Goal: Communication & Community: Answer question/provide support

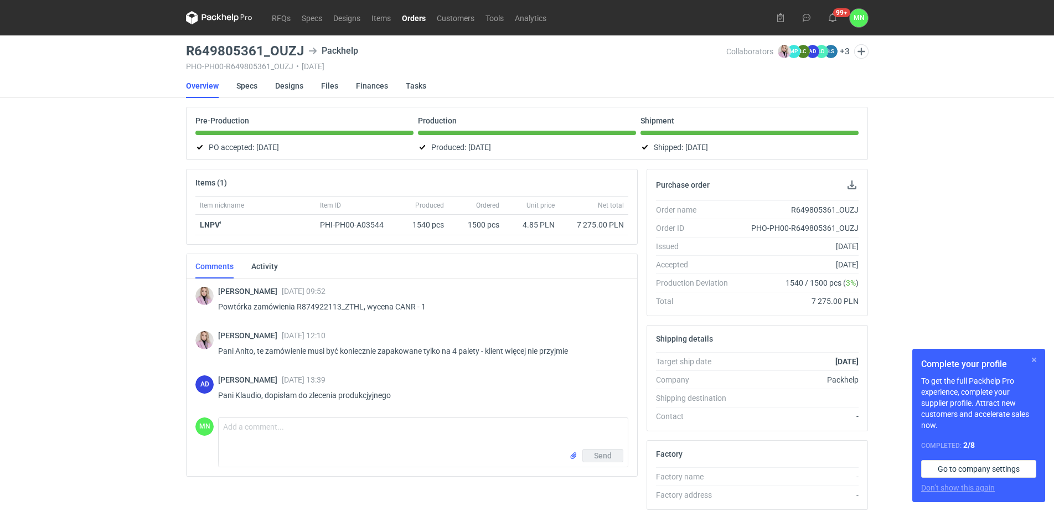
click at [1035, 361] on button "button" at bounding box center [1033, 359] width 13 height 13
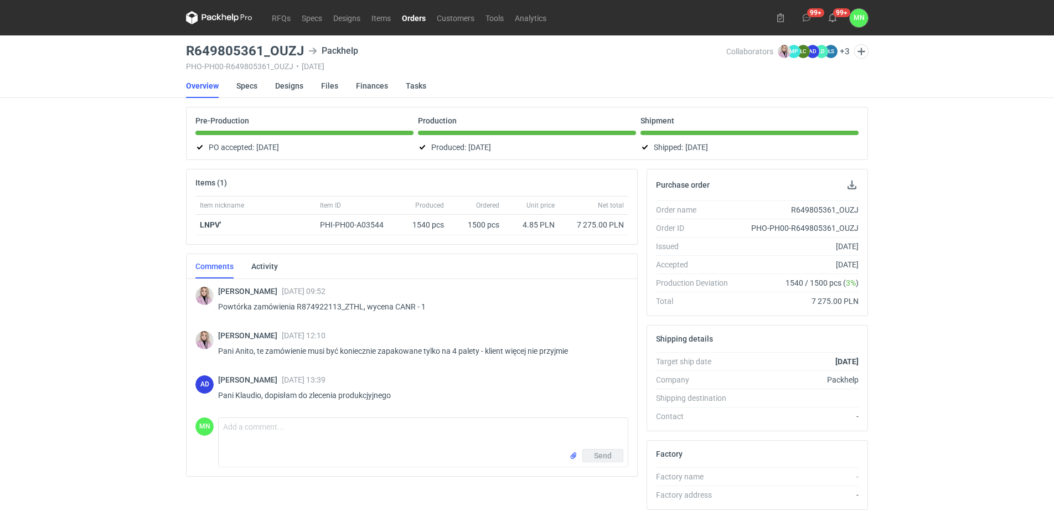
click at [429, 21] on link "Orders" at bounding box center [413, 17] width 35 height 13
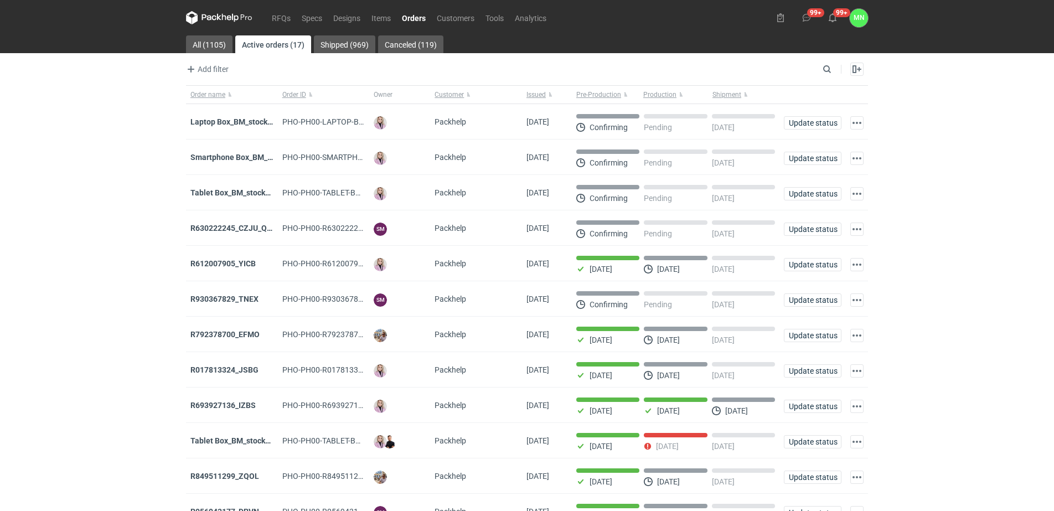
click at [419, 17] on link "Orders" at bounding box center [413, 17] width 35 height 13
click at [235, 232] on strong "R630222245_CZJU_QNLS_PWUU" at bounding box center [248, 228] width 116 height 9
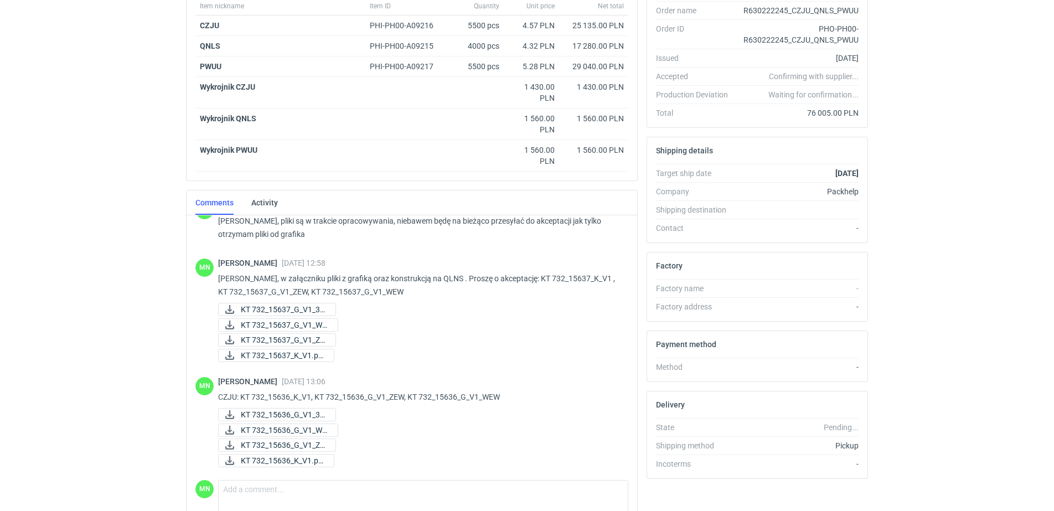
scroll to position [272, 0]
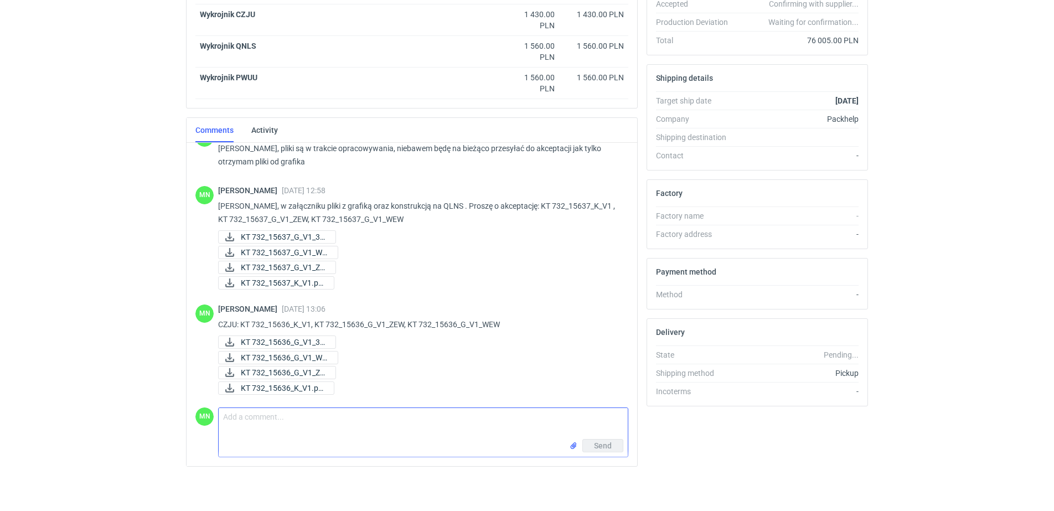
click at [263, 421] on textarea "Comment message" at bounding box center [423, 423] width 409 height 31
paste textarea "KT 732_15638_K_V1 (1)"
type textarea "PWUU: KT 732_15638_K_V1,"
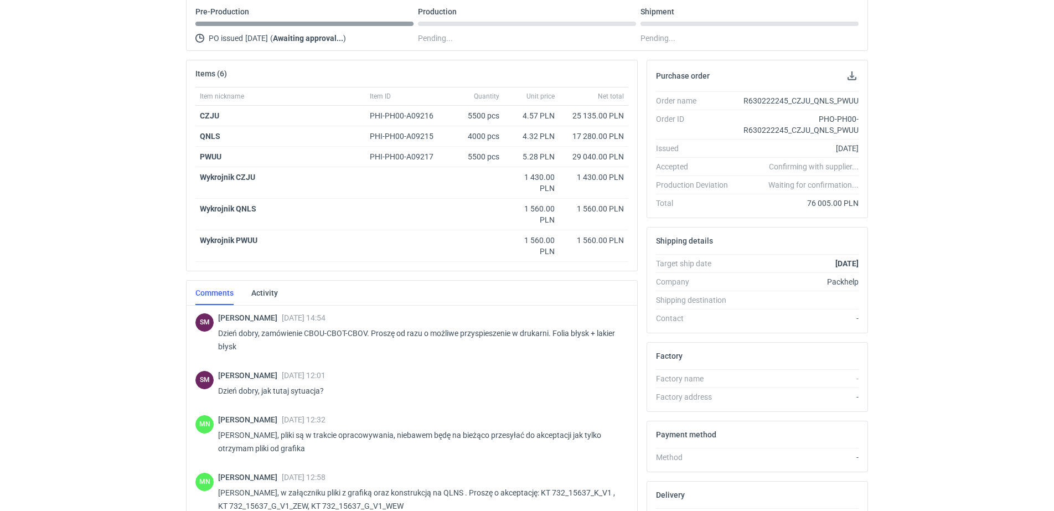
scroll to position [0, 0]
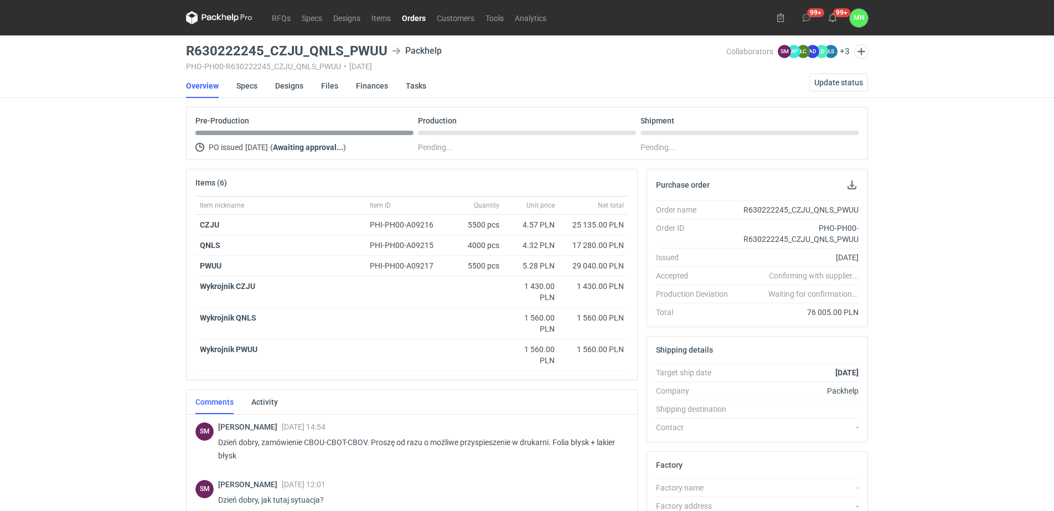
click at [411, 20] on link "Orders" at bounding box center [413, 17] width 35 height 13
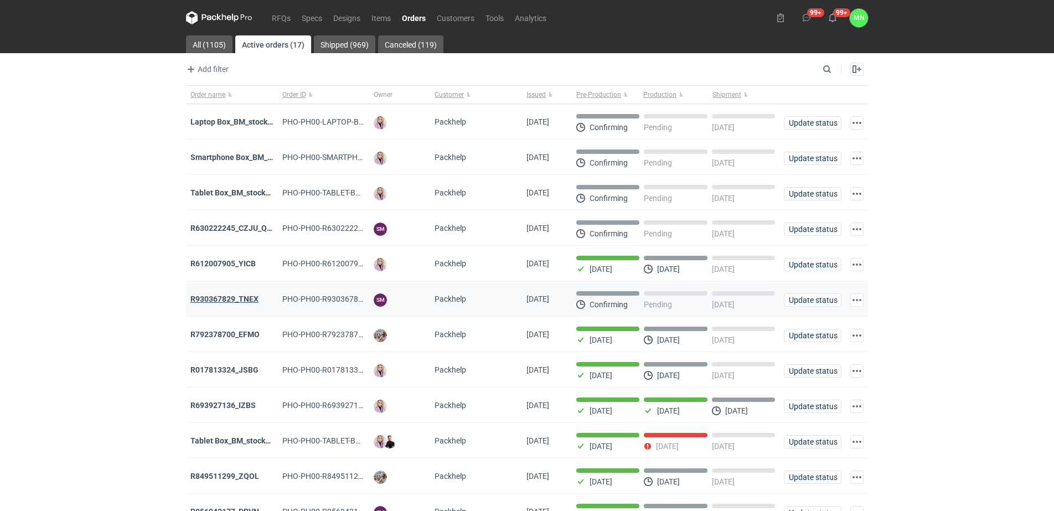
click at [250, 299] on strong "R930367829_TNEX" at bounding box center [224, 298] width 68 height 9
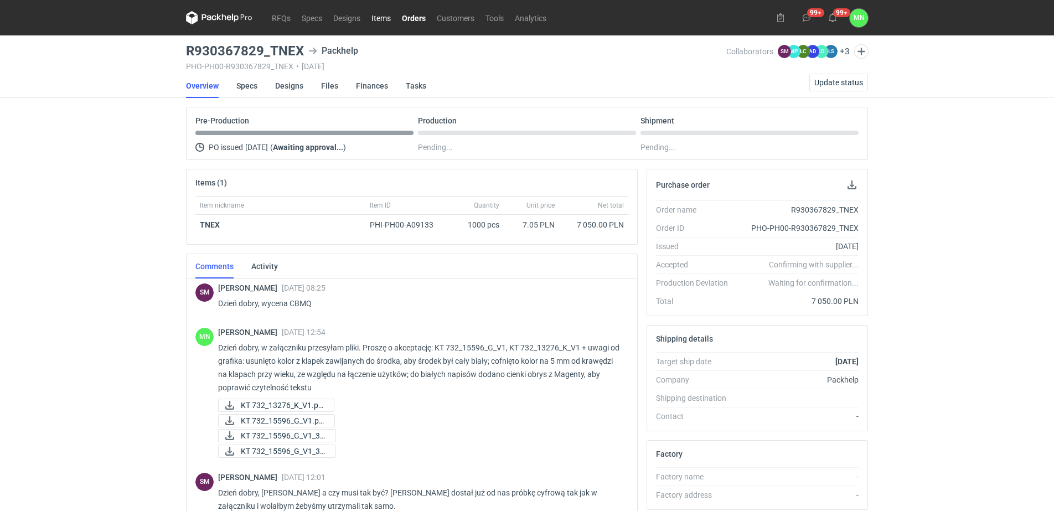
click at [385, 17] on link "Items" at bounding box center [381, 17] width 30 height 13
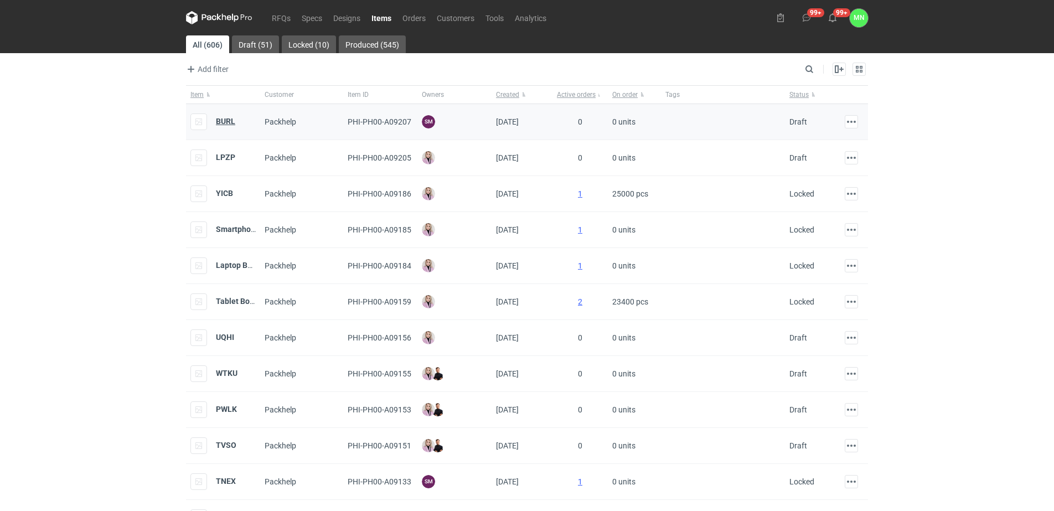
click at [230, 118] on strong "BURL" at bounding box center [225, 121] width 19 height 9
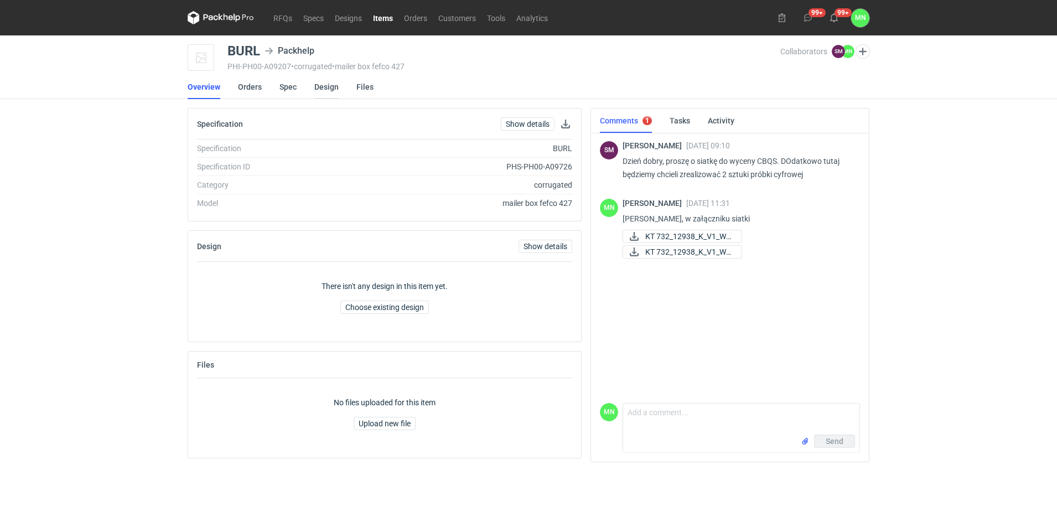
click at [315, 85] on link "Design" at bounding box center [326, 87] width 24 height 24
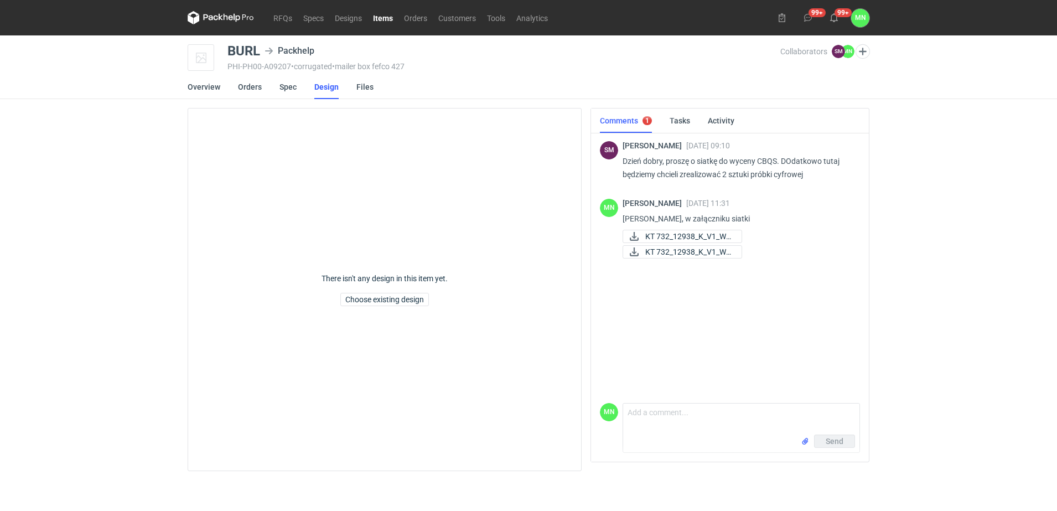
click at [379, 19] on link "Items" at bounding box center [382, 17] width 31 height 13
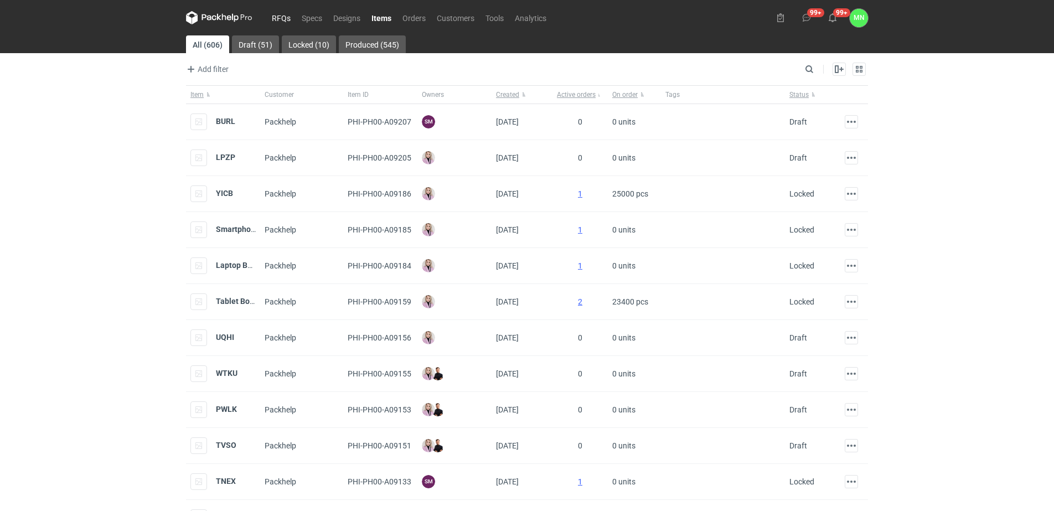
click at [273, 20] on link "RFQs" at bounding box center [281, 17] width 30 height 13
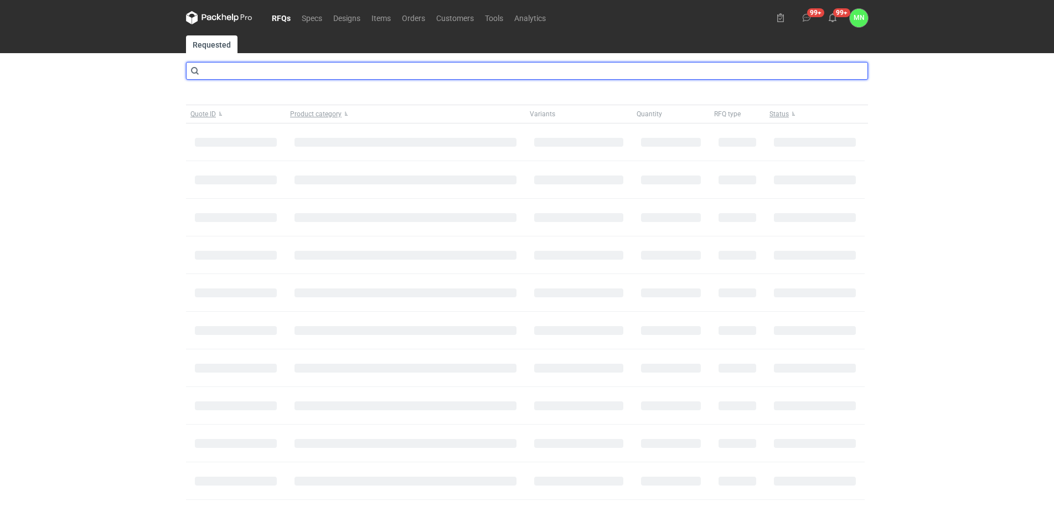
click at [309, 67] on input "text" at bounding box center [527, 71] width 682 height 18
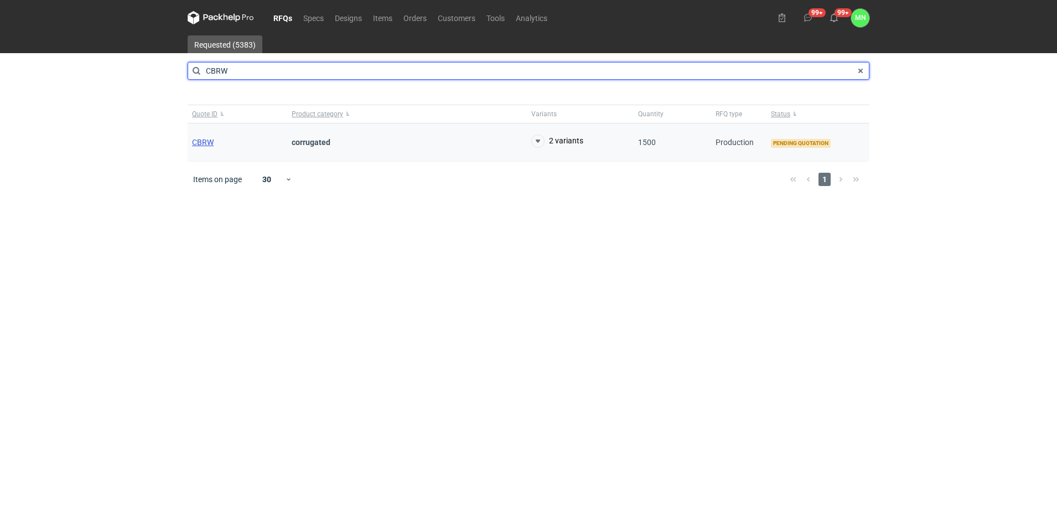
type input "CBRW"
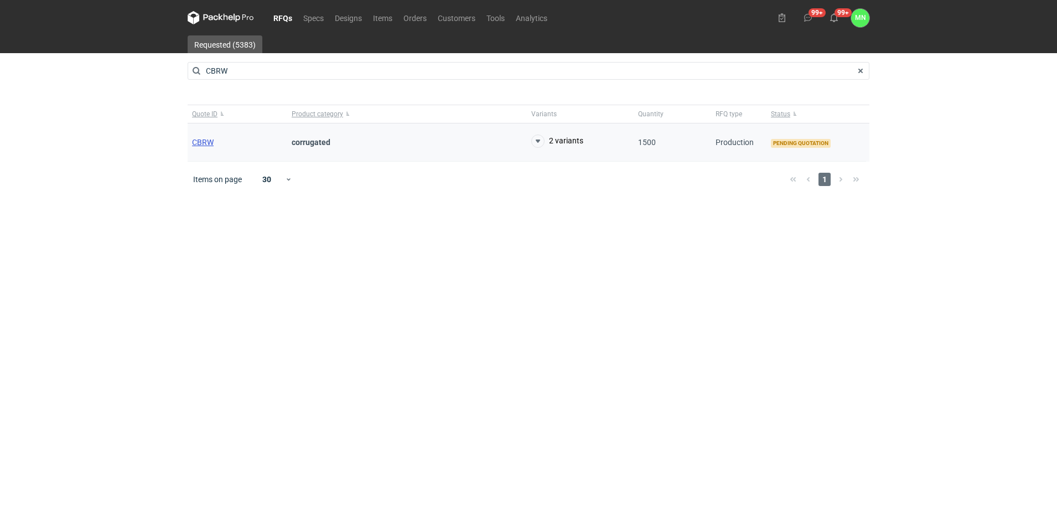
click at [203, 142] on span "CBRW" at bounding box center [203, 142] width 22 height 9
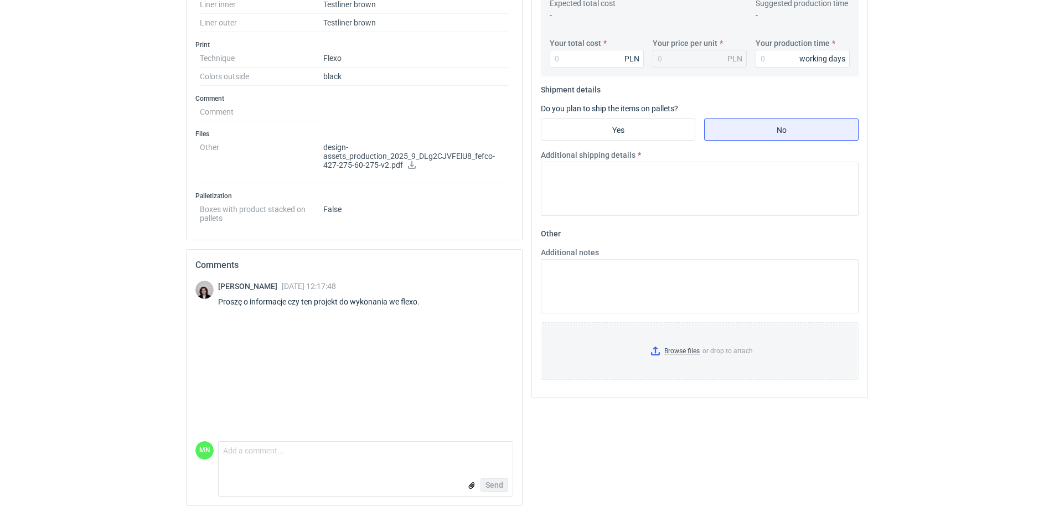
scroll to position [417, 0]
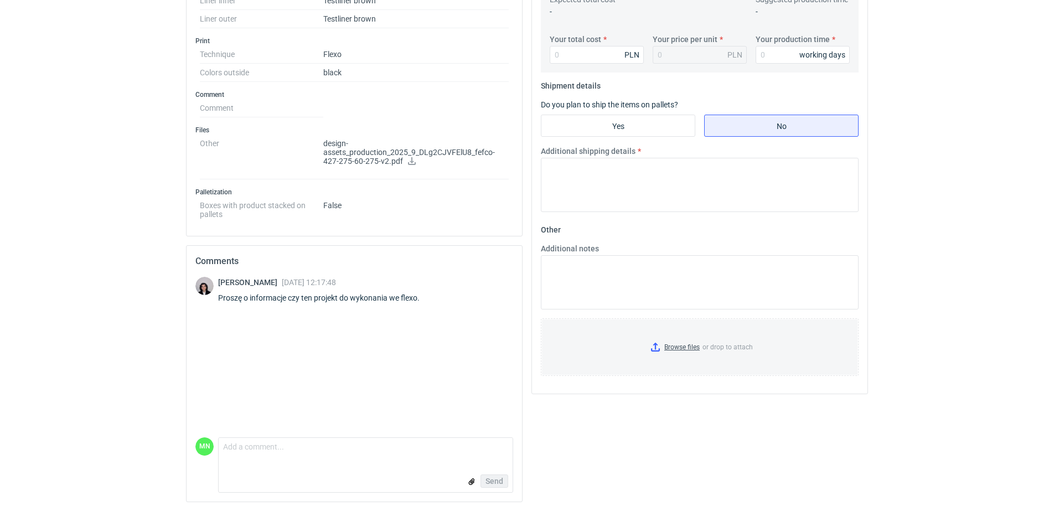
click at [261, 441] on textarea "Comment message" at bounding box center [366, 449] width 294 height 23
paste textarea "moze isc na flekso, chocoiaz te kwiatki mogą wyjśc tak mało wyraźnie (są małe, …"
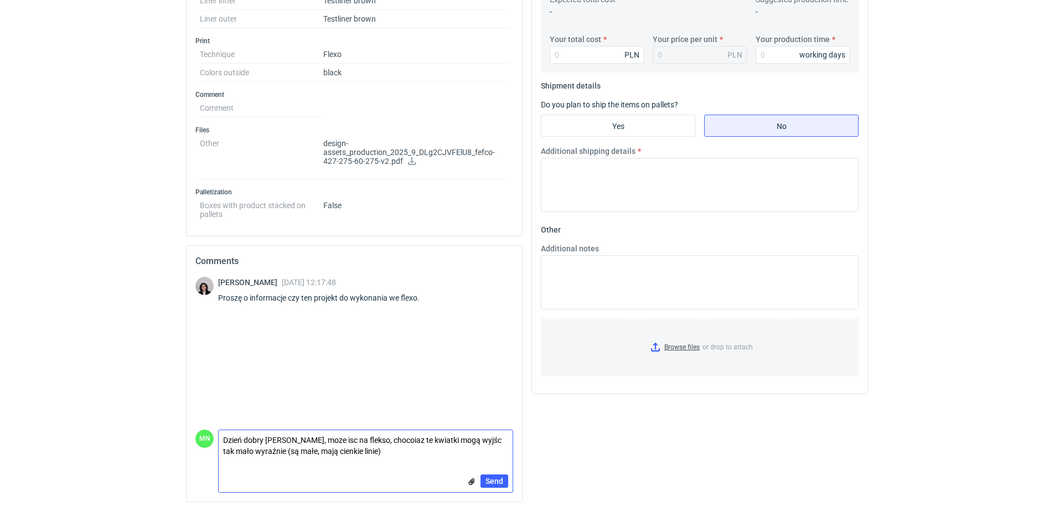
scroll to position [0, 0]
click at [391, 437] on textarea "Dzień dobry Panie Sebastianie, może iść na flekso, chocoiaz te kwiatki mogą wyj…" at bounding box center [366, 445] width 294 height 31
click at [229, 452] on textarea "Dzień dobry Panie Sebastianie, może iść na flexo, chociaż te kwiatki mogą wyjść…" at bounding box center [366, 445] width 294 height 31
type textarea "Dzień dobry Panie Sebastianie, może iść na flexo, chociaż te kwiatki mogą wyjść…"
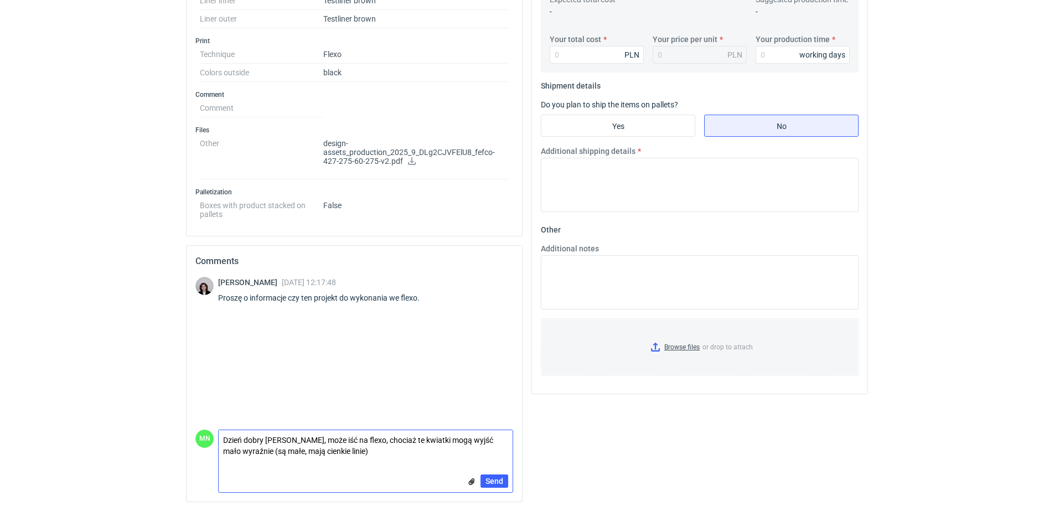
click at [470, 481] on input "file" at bounding box center [471, 482] width 9 height 12
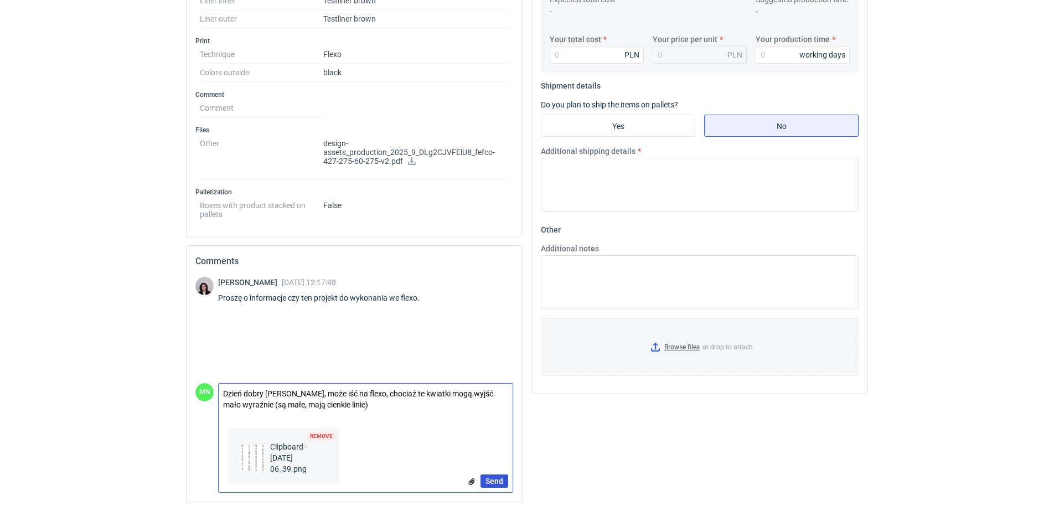
click at [495, 477] on span "Send" at bounding box center [494, 481] width 18 height 8
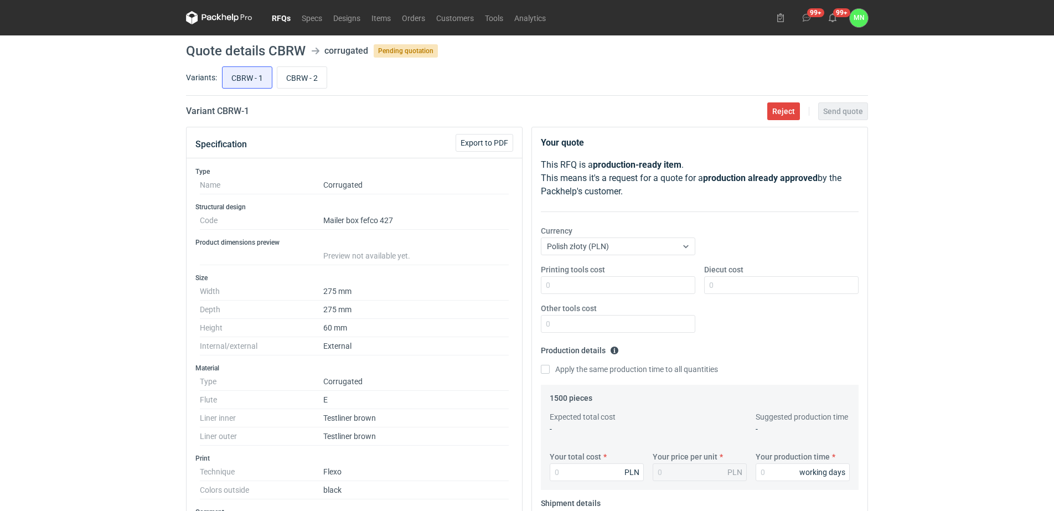
scroll to position [88, 0]
click at [416, 19] on link "Orders" at bounding box center [413, 17] width 34 height 13
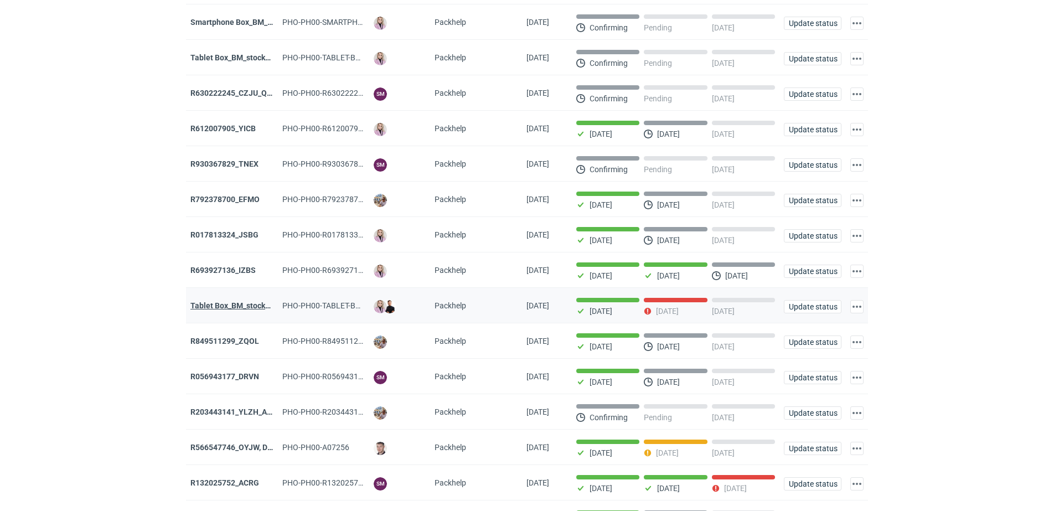
scroll to position [138, 0]
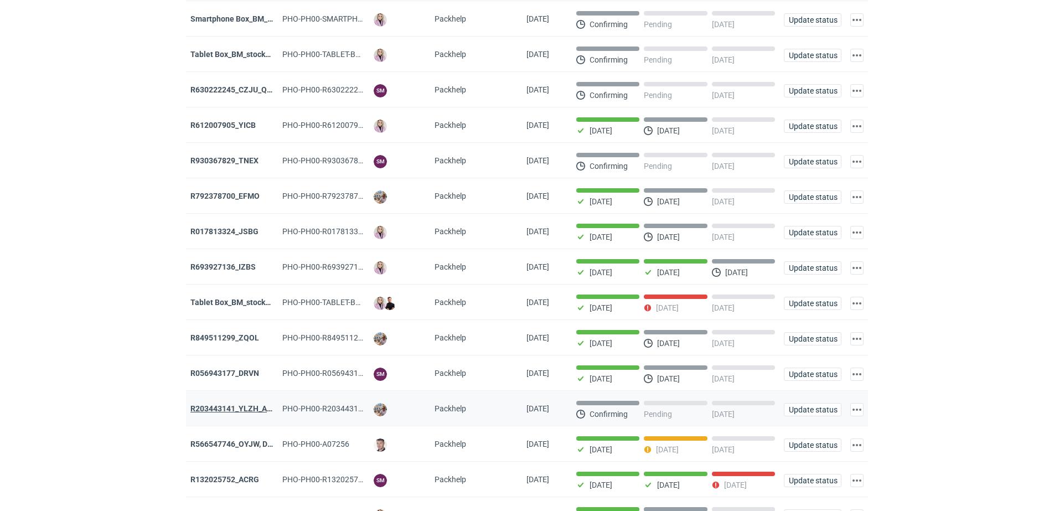
click at [247, 413] on strong "R203443141_YLZH_AHYW" at bounding box center [237, 408] width 94 height 9
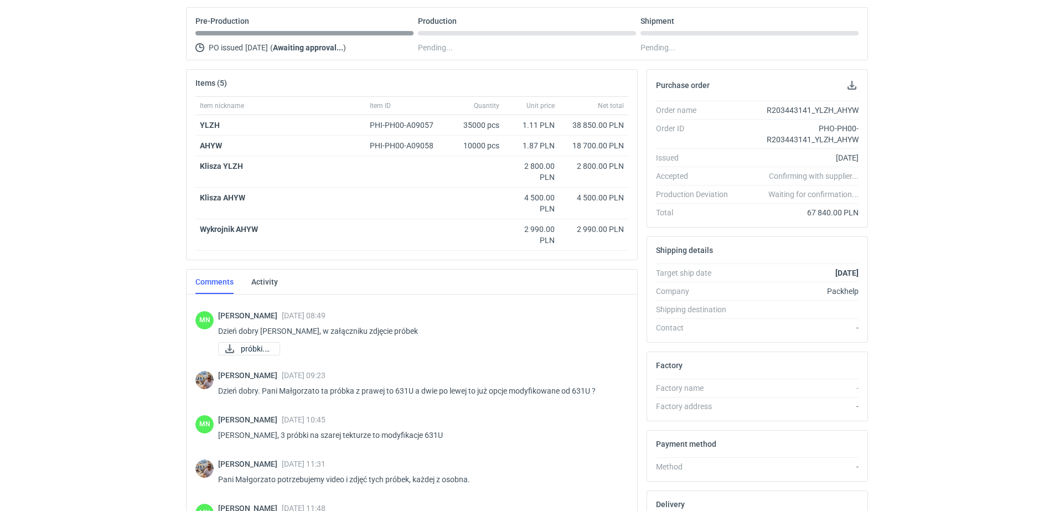
scroll to position [5, 0]
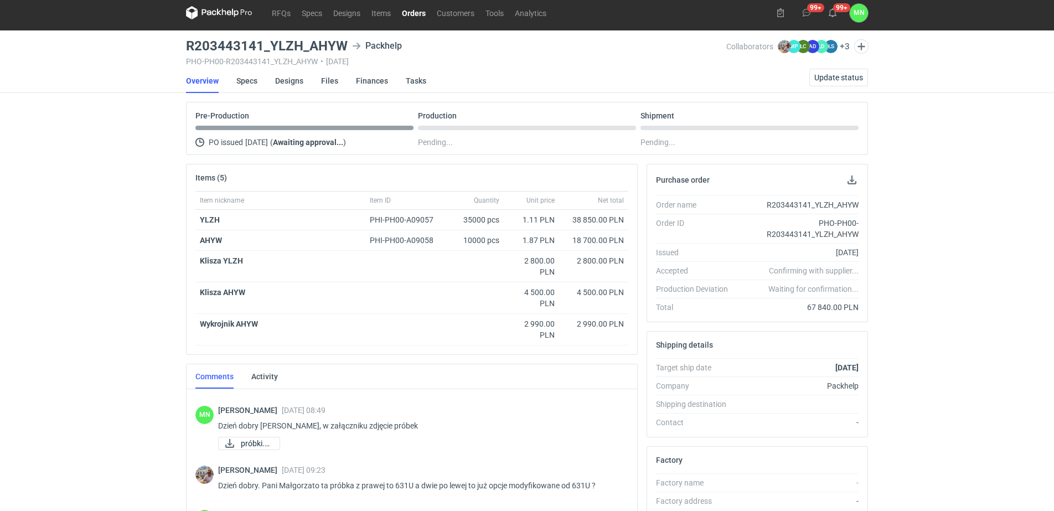
click at [403, 12] on link "Orders" at bounding box center [413, 12] width 35 height 13
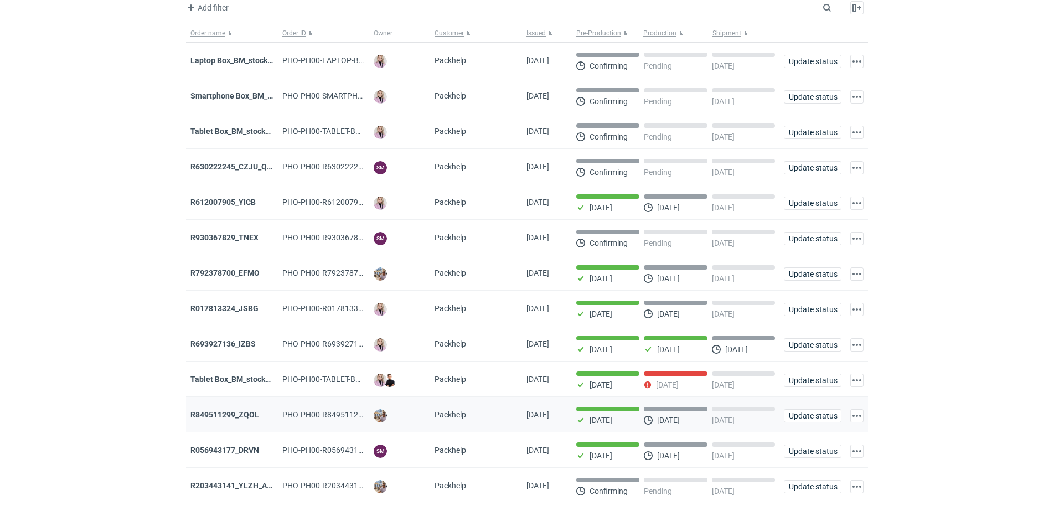
scroll to position [240, 0]
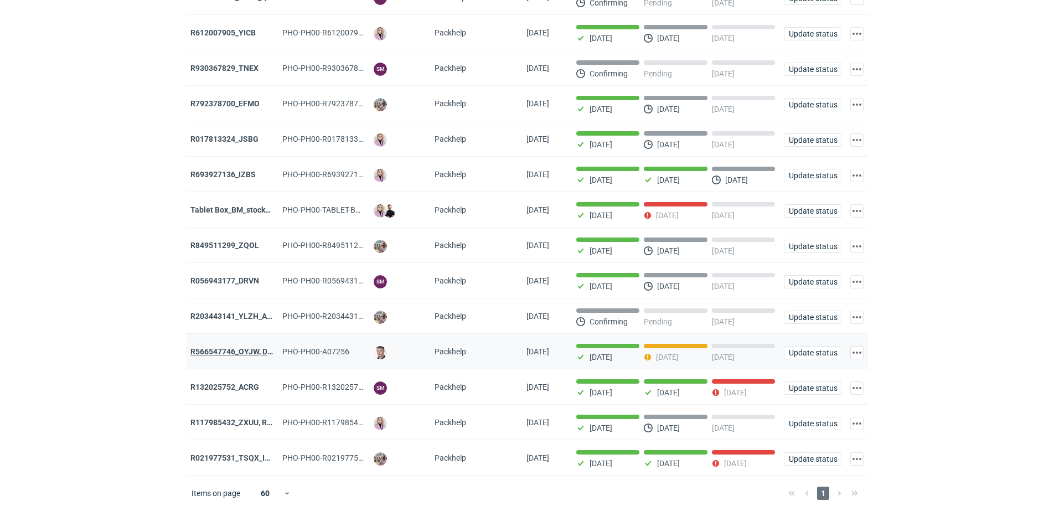
click at [249, 347] on strong "R566547746_OYJW, DJBN, [PERSON_NAME], [PERSON_NAME], OYBW, UUIL" at bounding box center [321, 351] width 263 height 9
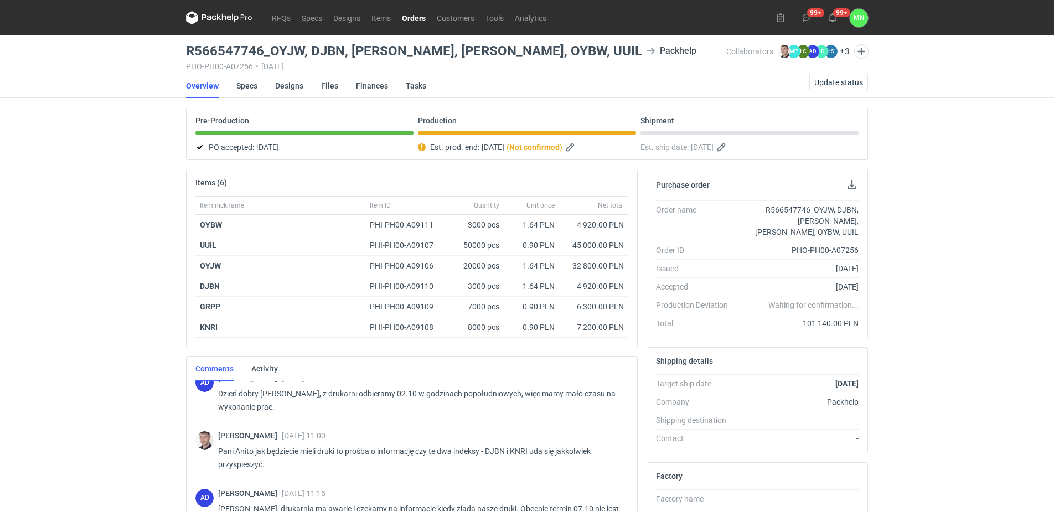
click at [416, 17] on link "Orders" at bounding box center [413, 17] width 35 height 13
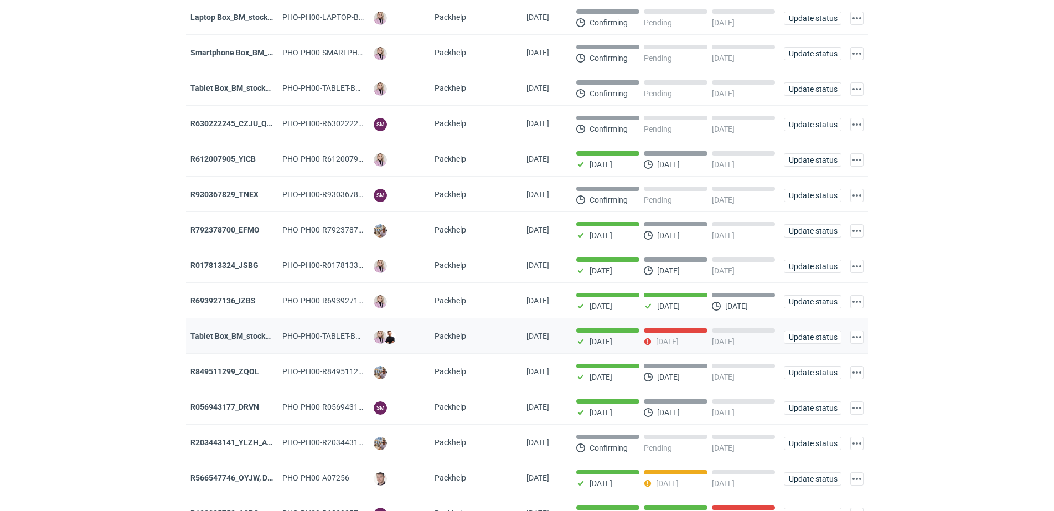
scroll to position [102, 0]
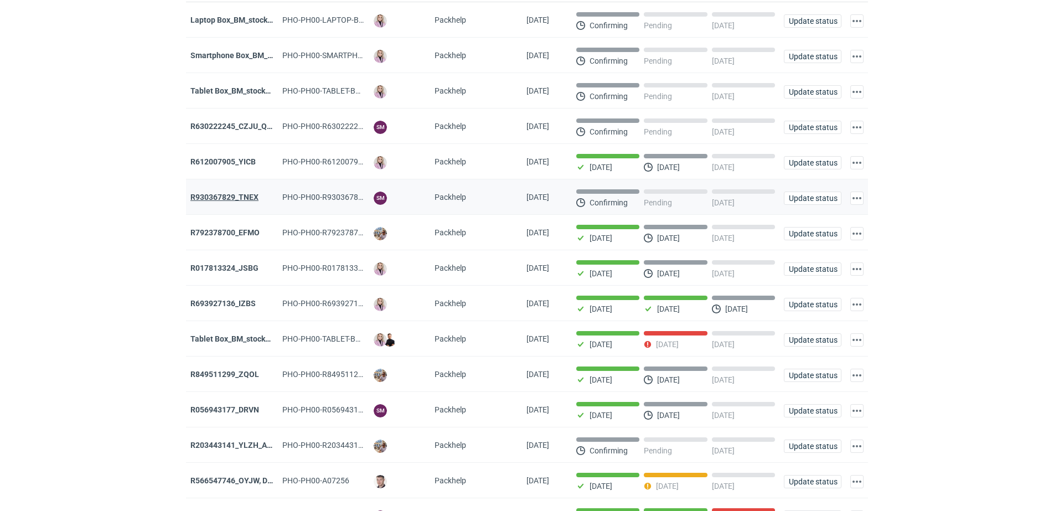
click at [246, 201] on strong "R930367829_TNEX" at bounding box center [224, 197] width 68 height 9
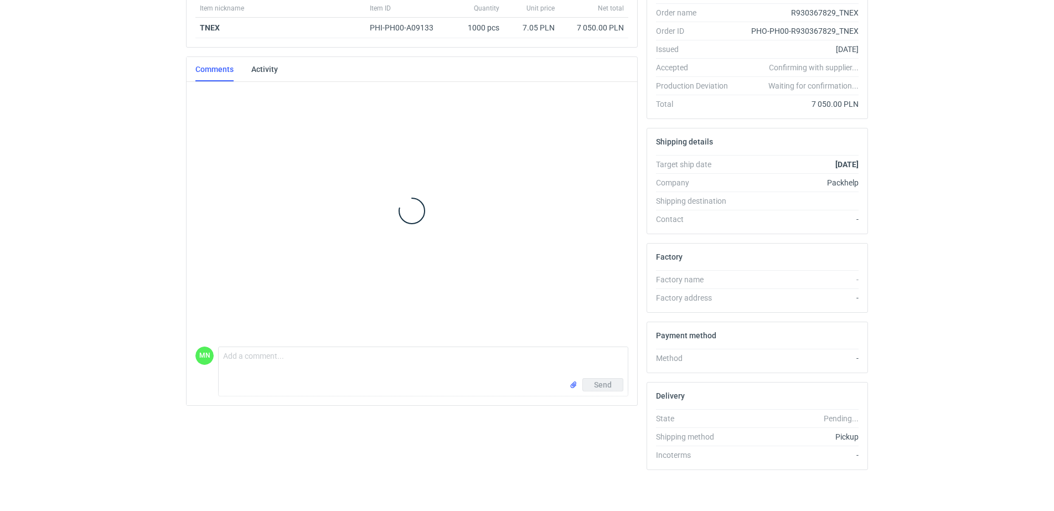
scroll to position [200, 0]
